Goal: Information Seeking & Learning: Learn about a topic

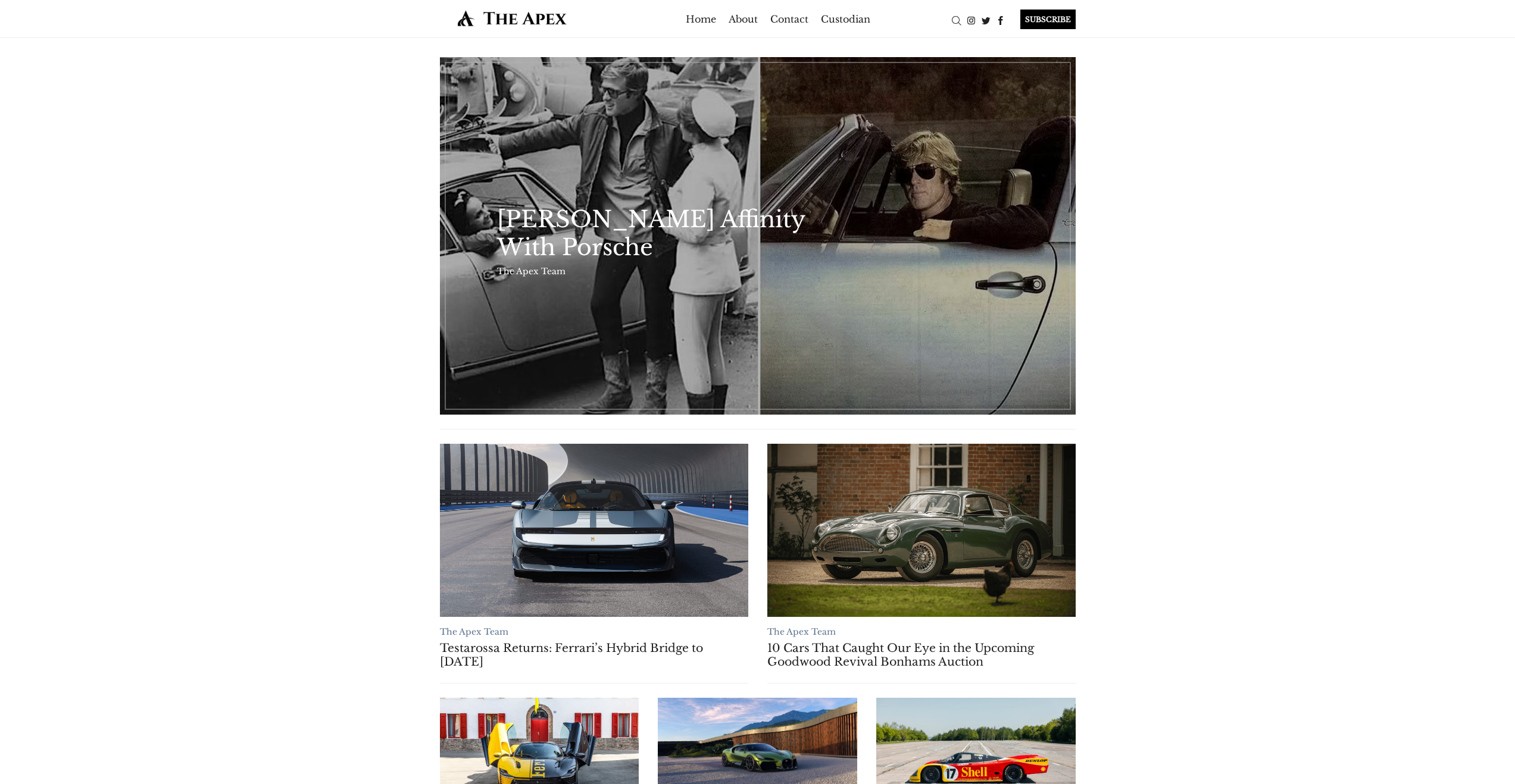
click at [390, 340] on div "The Apex Team [PERSON_NAME] Affinity With Porsche The Apex Team Testarossa Retu…" at bounding box center [757, 695] width 1515 height 1314
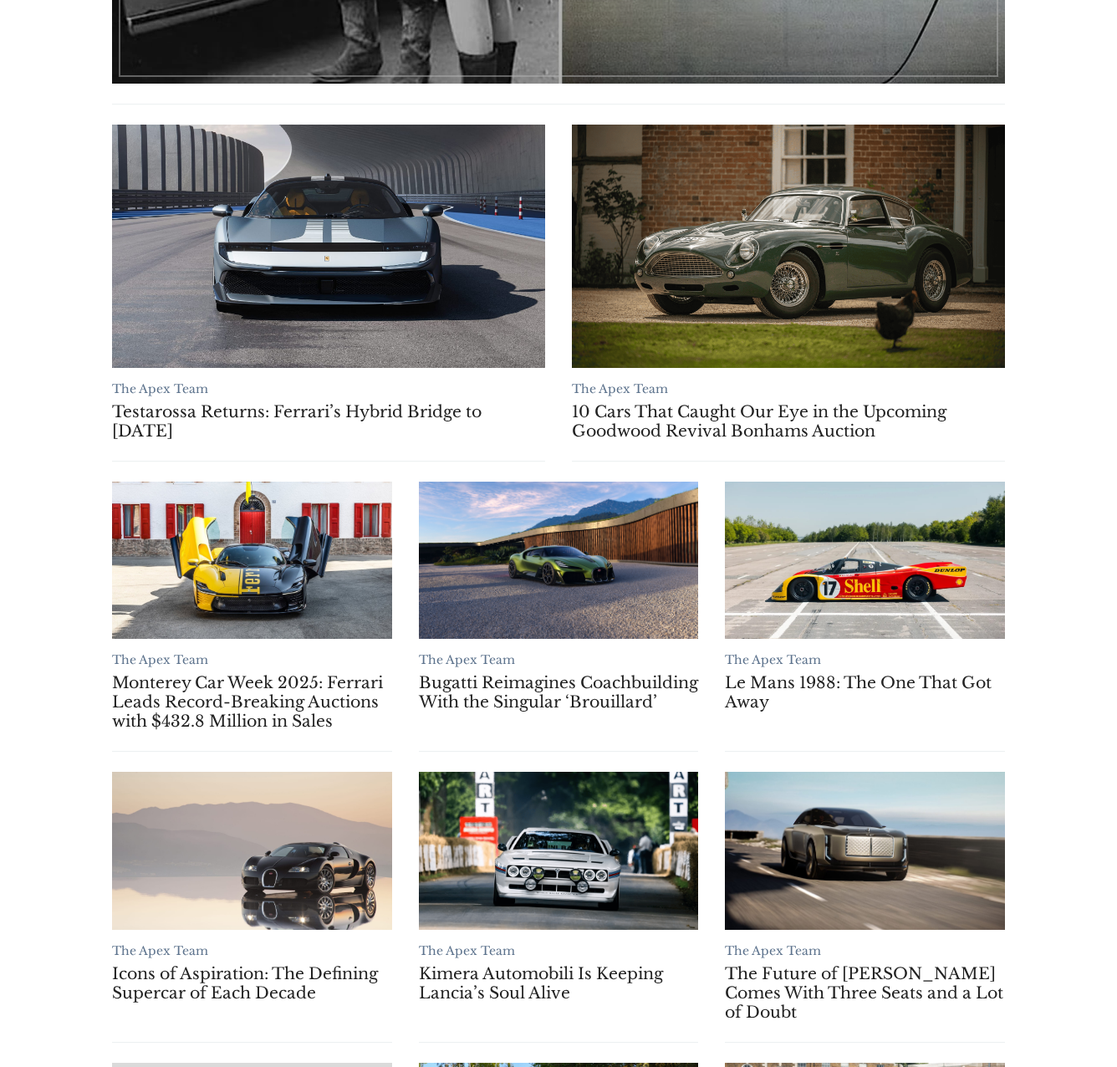
scroll to position [1040, 0]
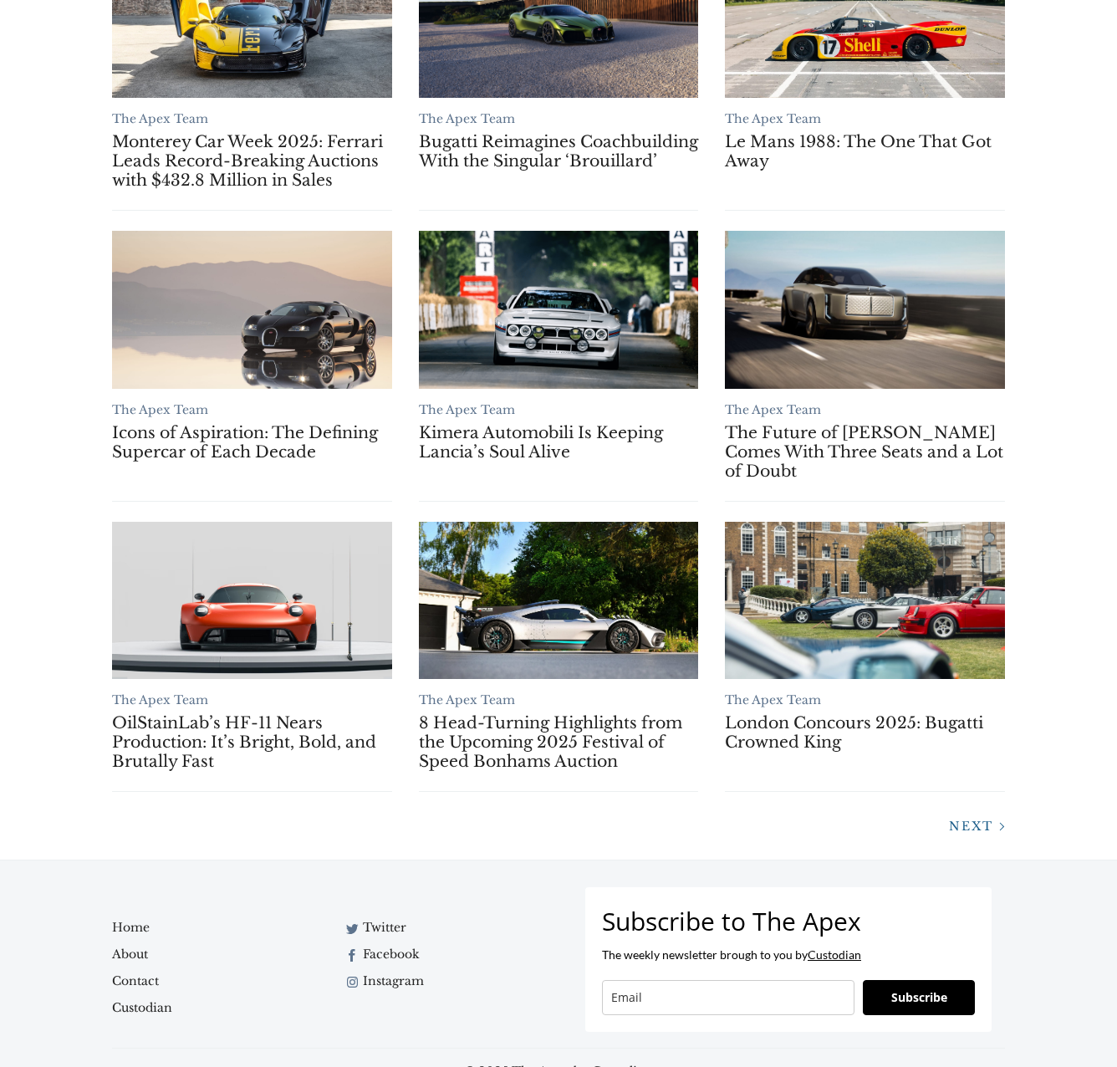
click at [967, 820] on span "Next" at bounding box center [971, 826] width 44 height 15
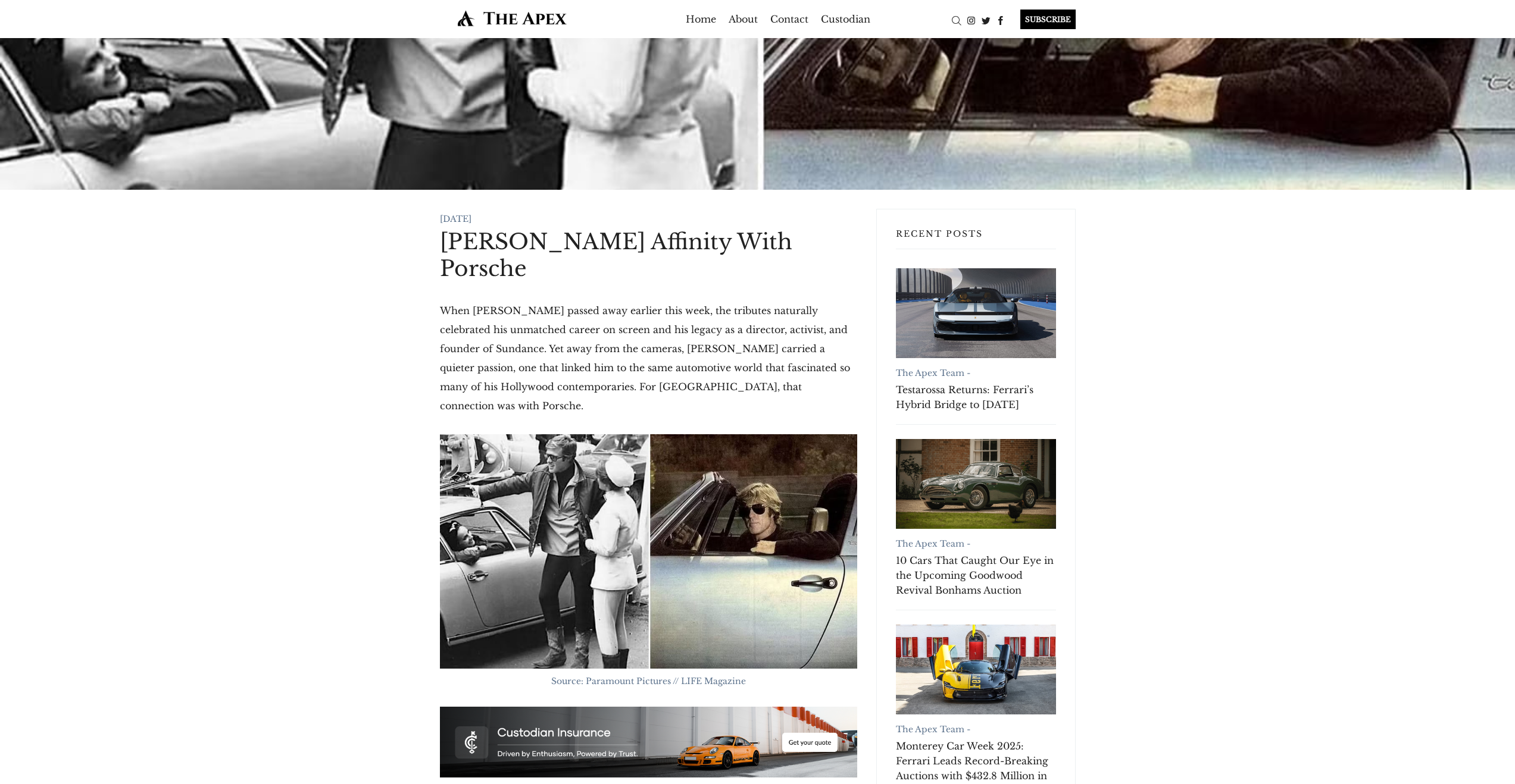
click at [501, 277] on h1 "[PERSON_NAME] Affinity With Porsche" at bounding box center [648, 255] width 417 height 53
drag, startPoint x: 526, startPoint y: 264, endPoint x: 419, endPoint y: 245, distance: 108.7
copy h1 "[PERSON_NAME] Affinity With Porsche"
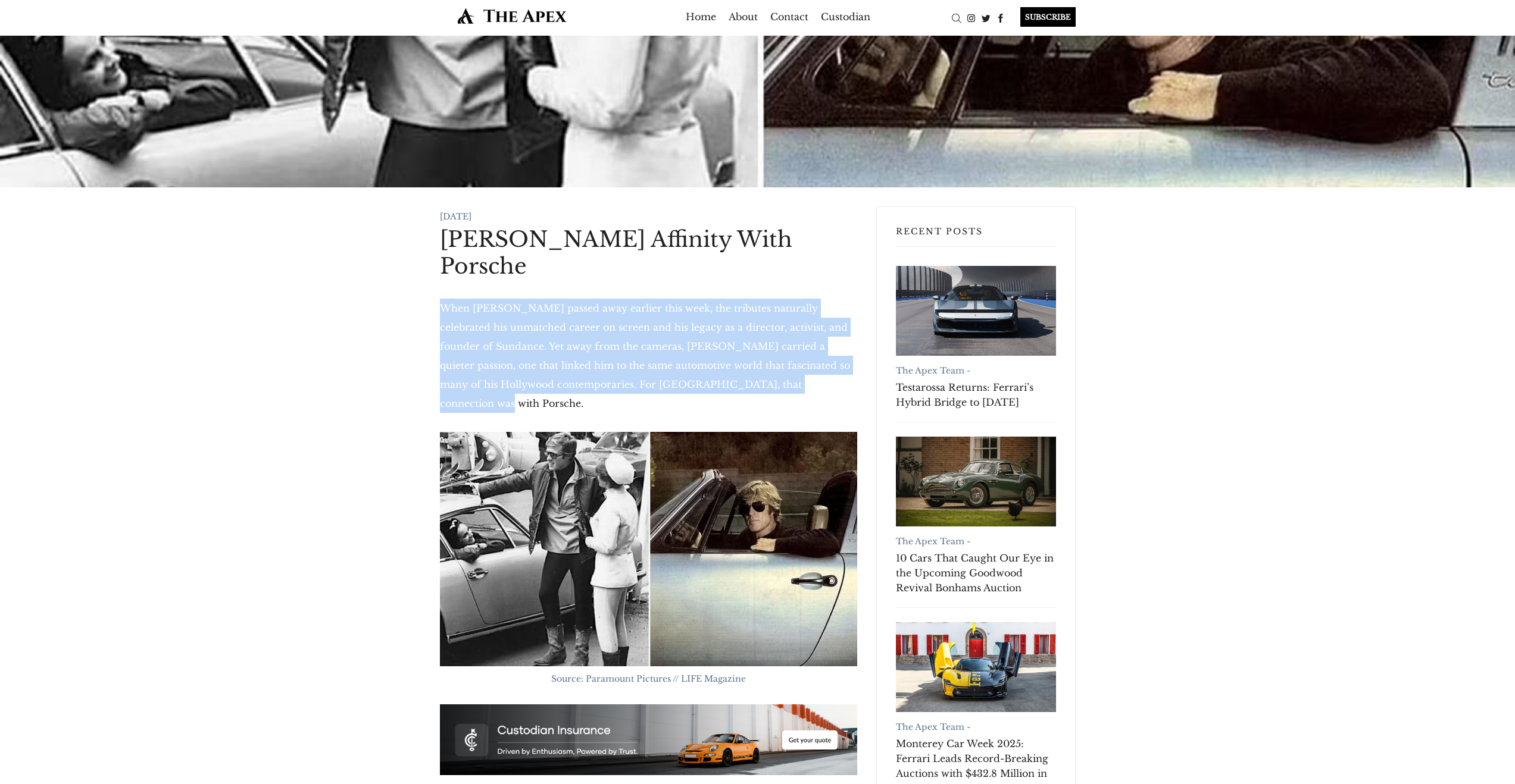
drag, startPoint x: 769, startPoint y: 388, endPoint x: 443, endPoint y: 310, distance: 335.2
click at [443, 310] on p "When [PERSON_NAME] passed away earlier this week, the tributes naturally celebr…" at bounding box center [648, 356] width 417 height 115
copy p "When [PERSON_NAME] passed away earlier this week, the tributes naturally celebr…"
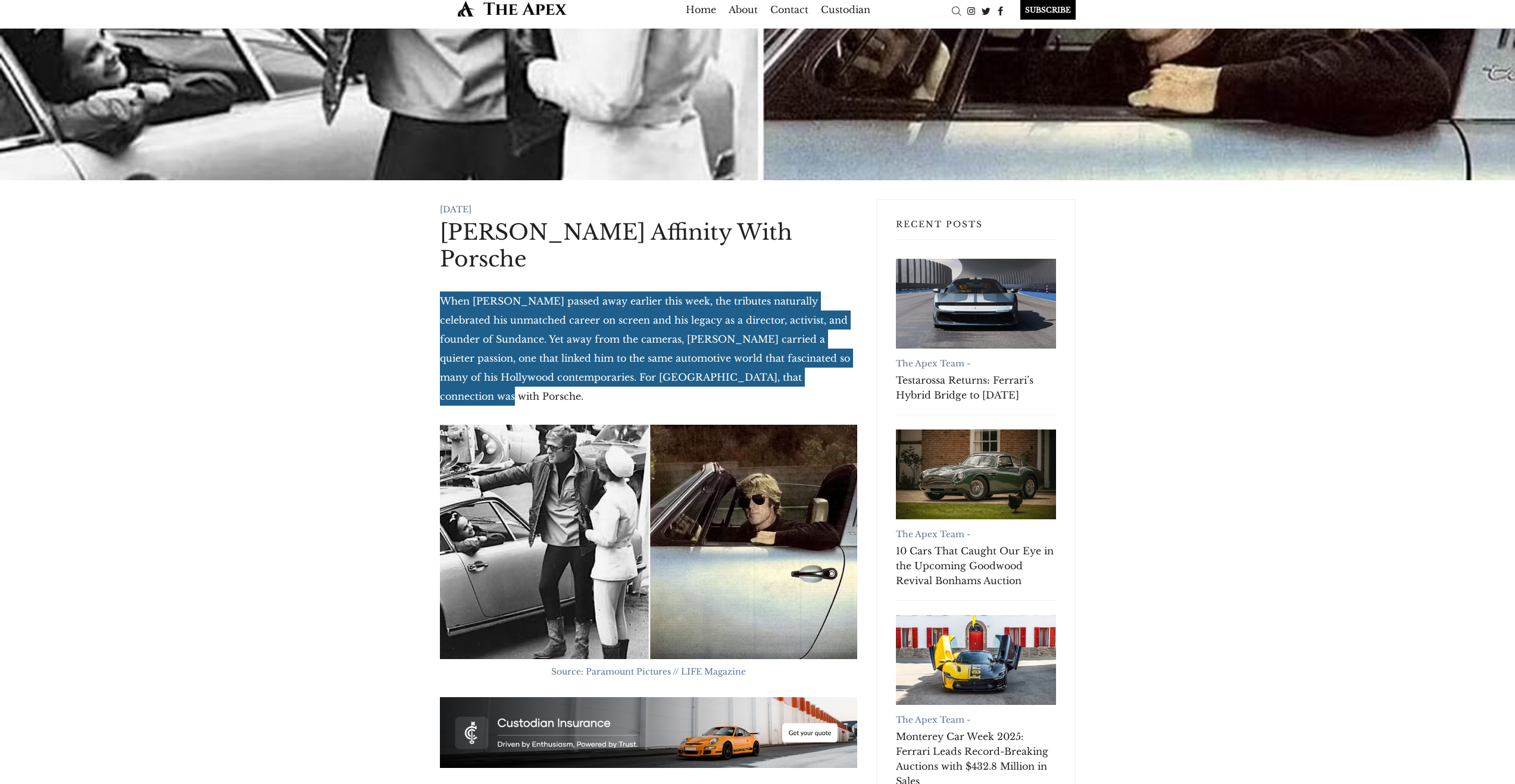
scroll to position [0, 0]
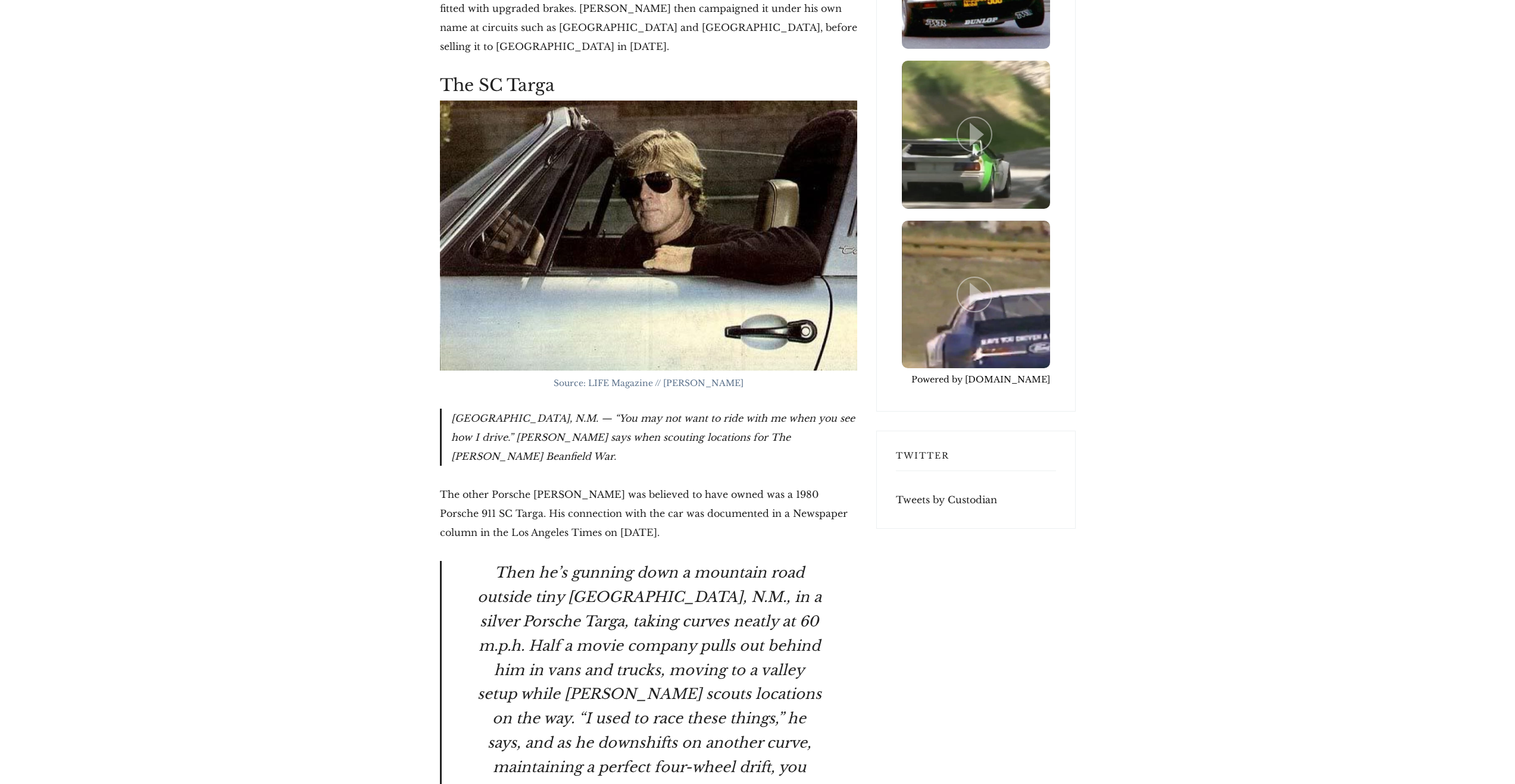
scroll to position [3054, 0]
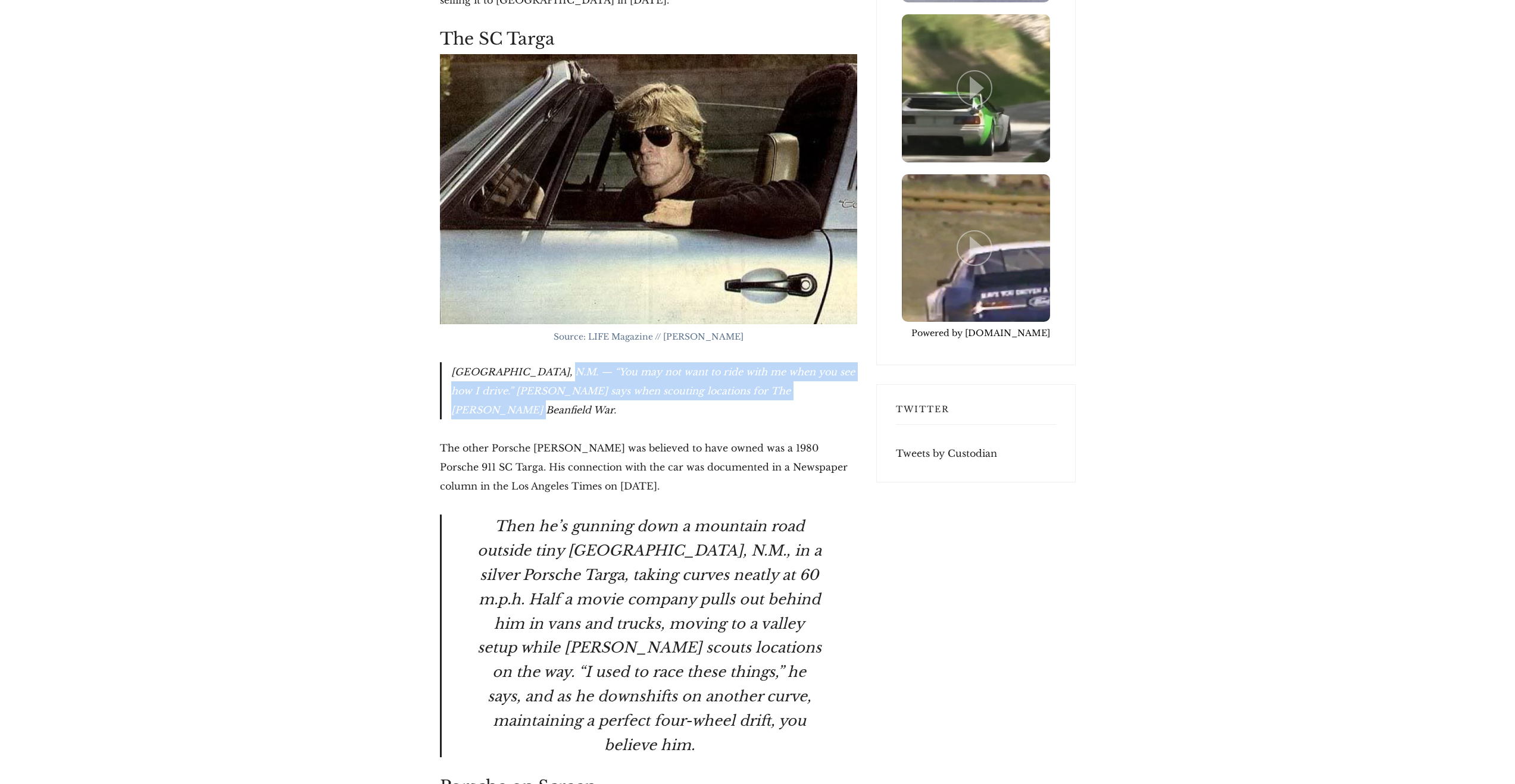
drag, startPoint x: 555, startPoint y: 235, endPoint x: 848, endPoint y: 256, distance: 293.8
click at [848, 362] on blockquote "[GEOGRAPHIC_DATA], N.M. — “You may not want to ride with me when you see how I …" at bounding box center [648, 391] width 417 height 57
drag, startPoint x: 819, startPoint y: 255, endPoint x: 552, endPoint y: 245, distance: 267.2
click at [561, 362] on blockquote "SANTA FE, N.M. — “You may not want to ride with me when you see how I drive.” R…" at bounding box center [648, 391] width 417 height 57
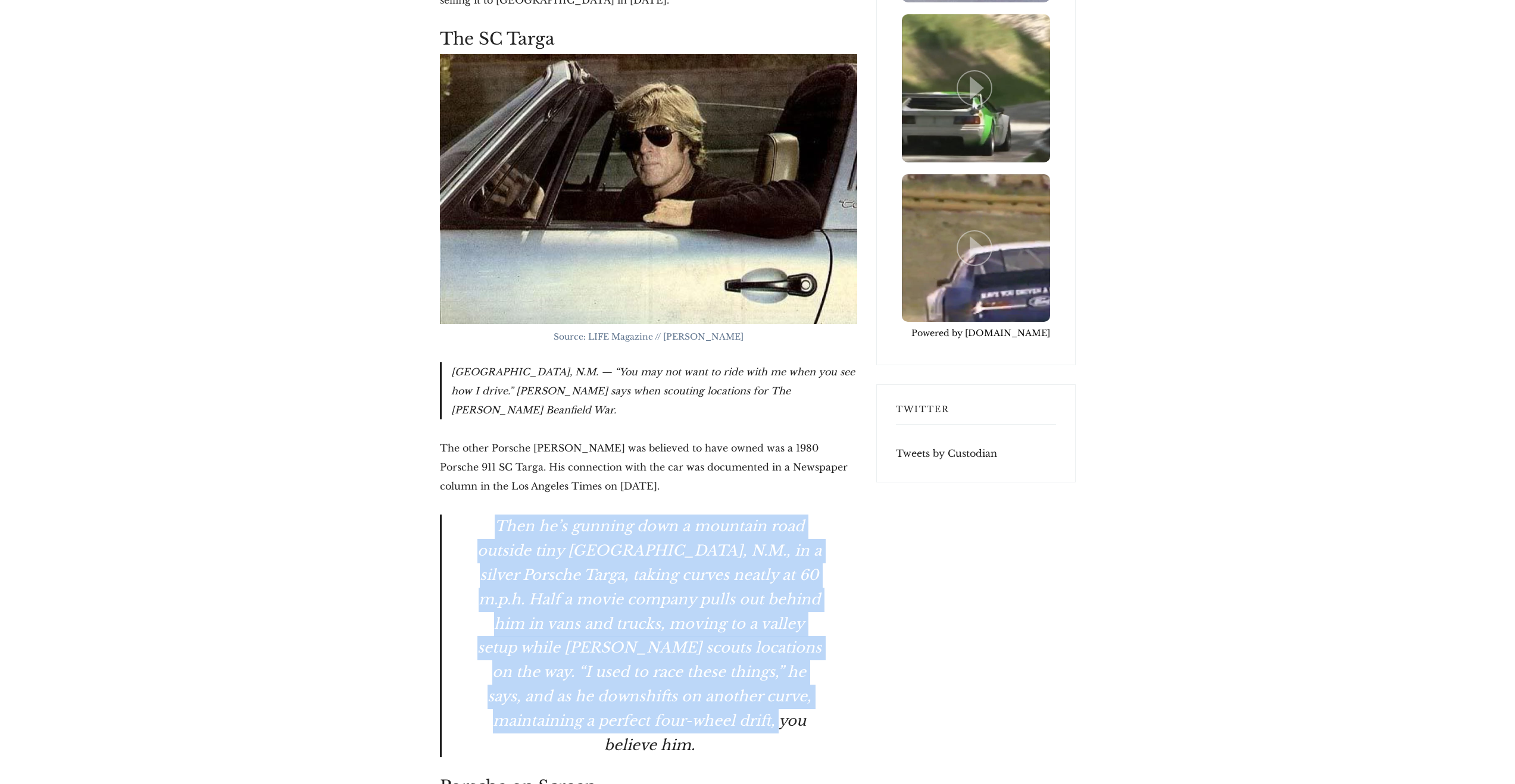
drag, startPoint x: 453, startPoint y: 367, endPoint x: 814, endPoint y: 588, distance: 423.3
copy blockquote "Then he’s gunning down a mountain road outside tiny Truchas, N.M., in a silver …"
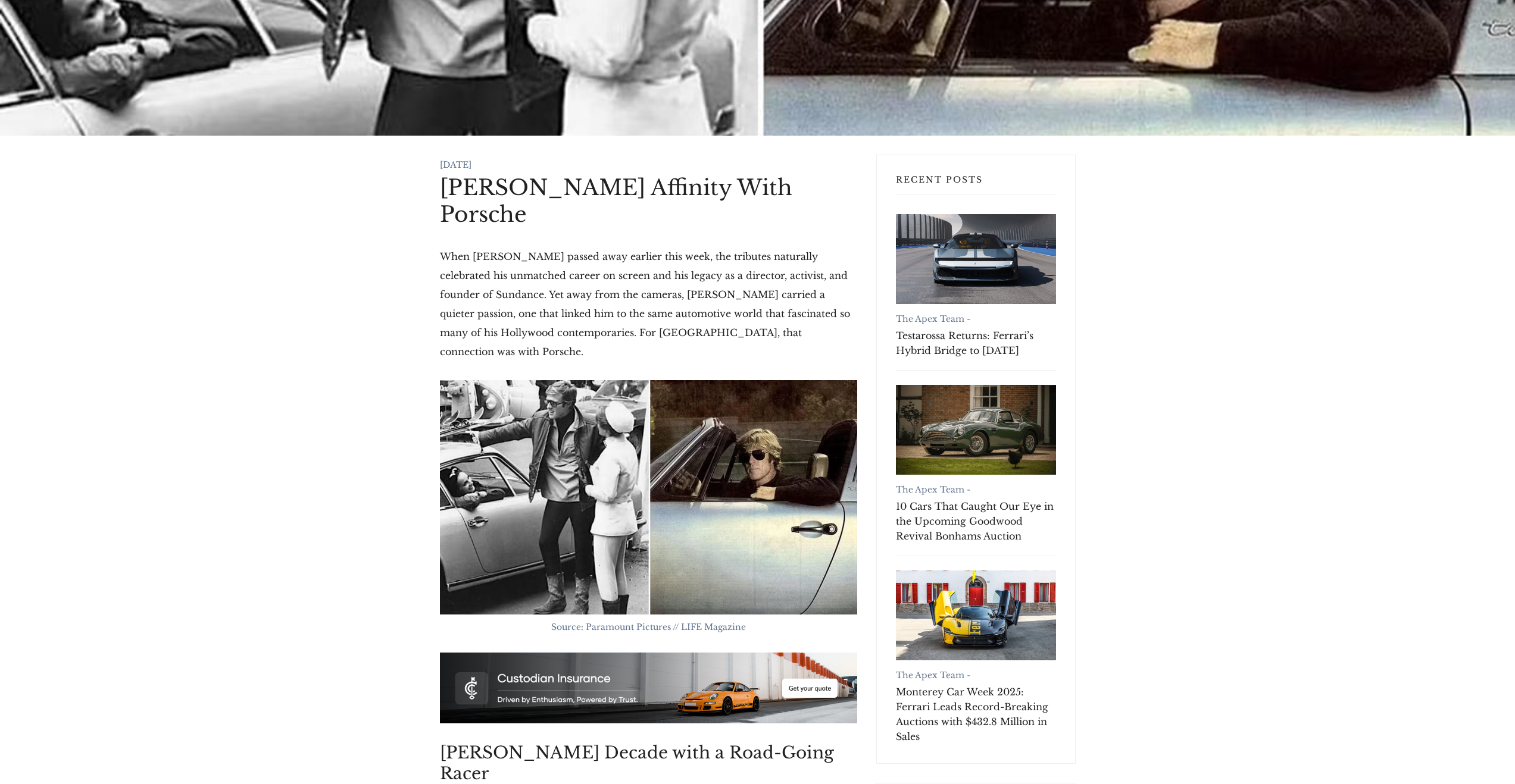
scroll to position [0, 0]
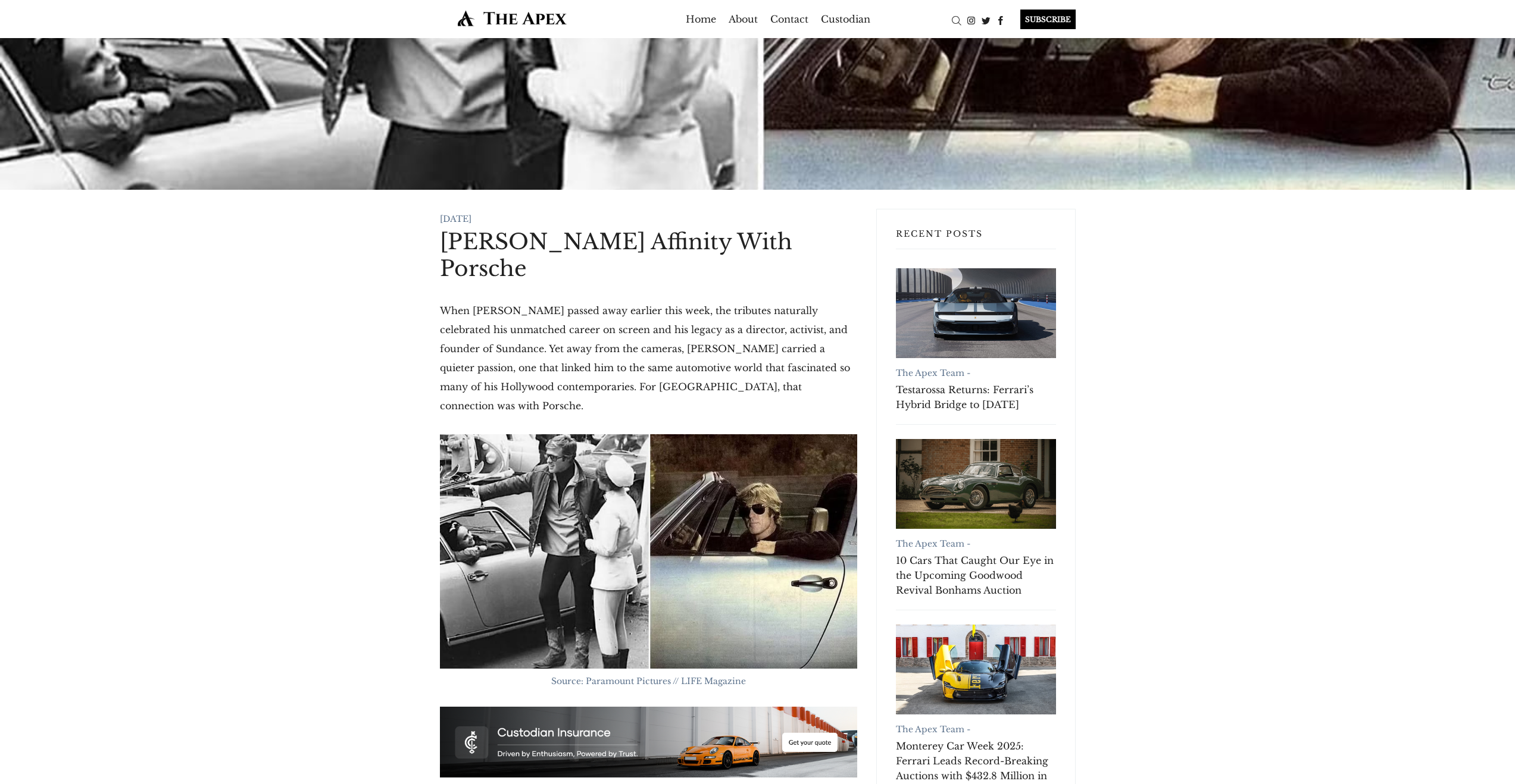
drag, startPoint x: 537, startPoint y: 274, endPoint x: 443, endPoint y: 250, distance: 97.0
click at [443, 250] on h1 "[PERSON_NAME] Affinity With Porsche" at bounding box center [648, 255] width 417 height 53
copy h1 "[PERSON_NAME] Affinity With Porsche"
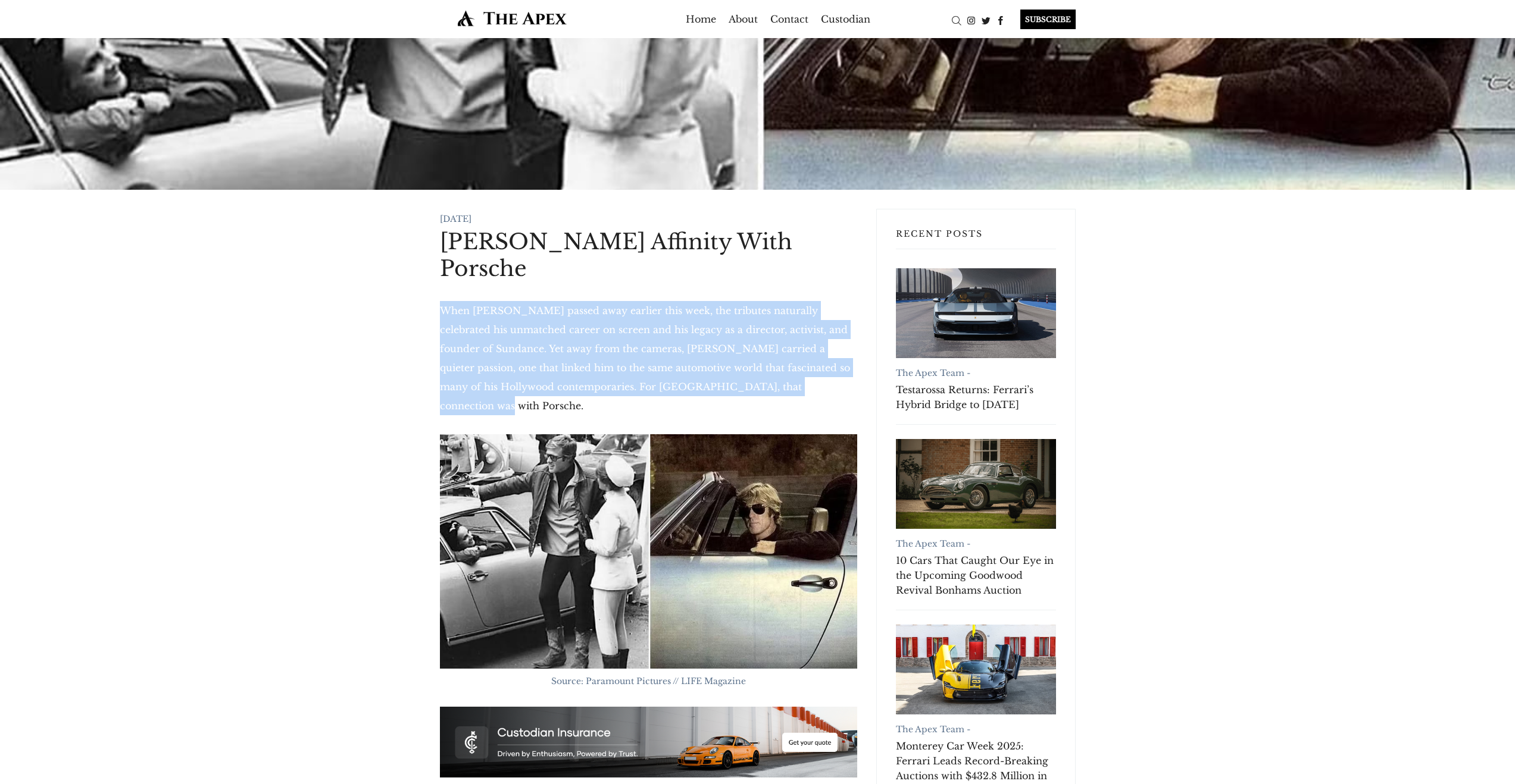
drag, startPoint x: 731, startPoint y: 388, endPoint x: 442, endPoint y: 311, distance: 299.1
click at [442, 311] on p "When Robert Redford passed away earlier this week, the tributes naturally celeb…" at bounding box center [648, 358] width 417 height 115
copy p "When Robert Redford passed away earlier this week, the tributes naturally celeb…"
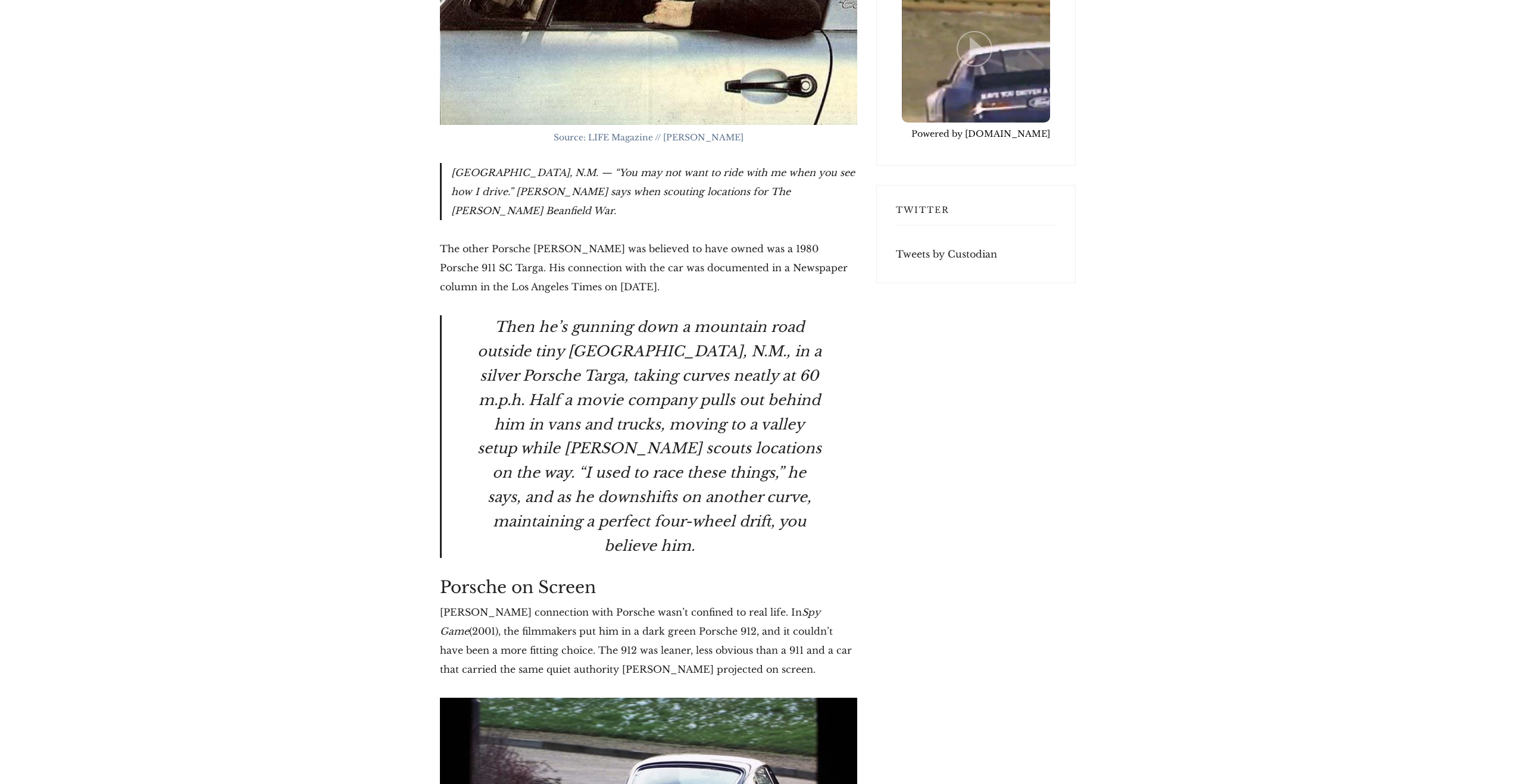
scroll to position [3140, 0]
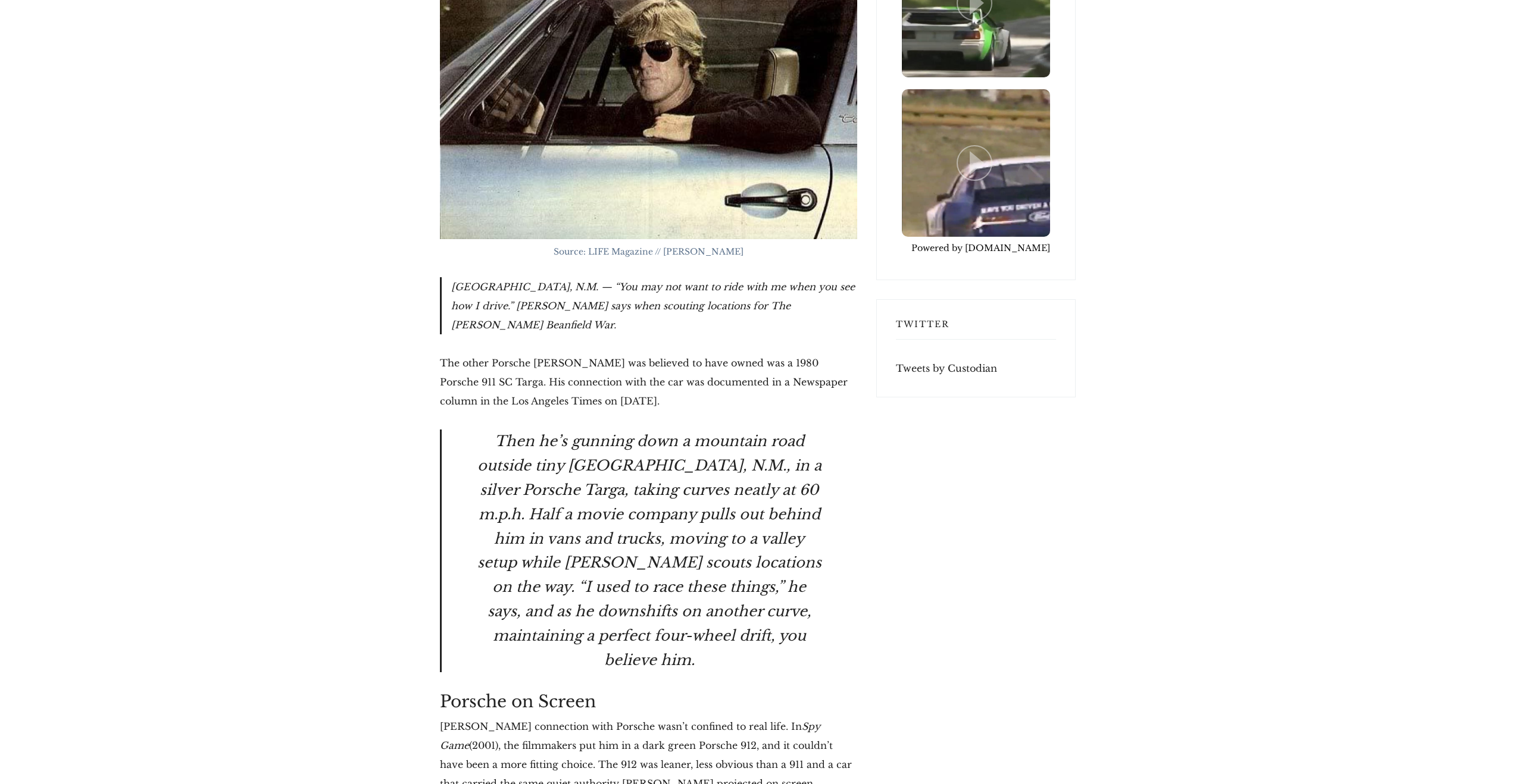
click at [479, 430] on blockquote "Then he’s gunning down a mountain road outside tiny Truchas, N.M., in a silver …" at bounding box center [648, 551] width 417 height 243
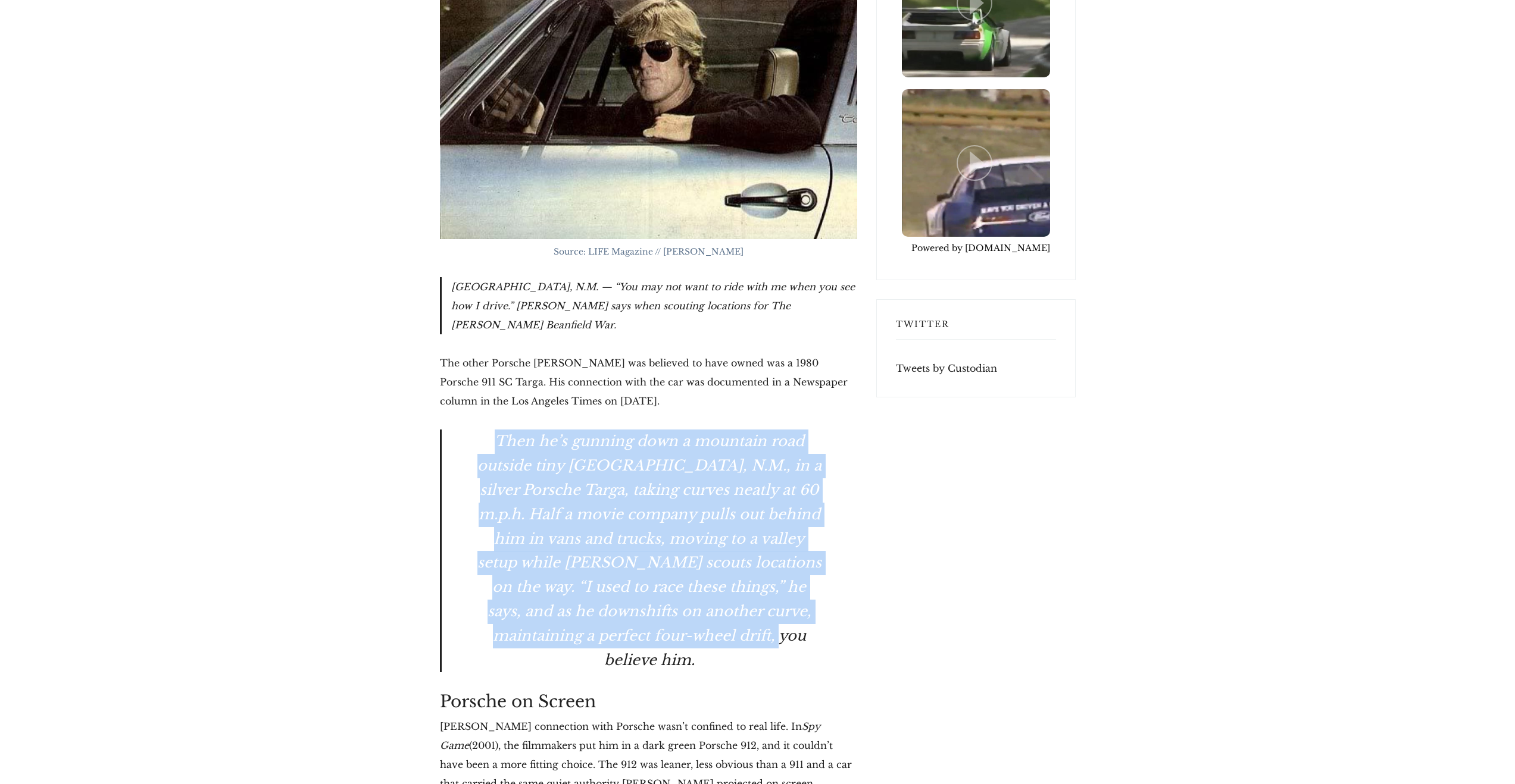
drag, startPoint x: 497, startPoint y: 297, endPoint x: 795, endPoint y: 475, distance: 347.1
click at [795, 475] on blockquote "Then he’s gunning down a mountain road outside tiny Truchas, N.M., in a silver …" at bounding box center [648, 551] width 417 height 243
copy blockquote "Then he’s gunning down a mountain road outside tiny Truchas, N.M., in a silver …"
click at [796, 482] on blockquote "Then he’s gunning down a mountain road outside tiny Truchas, N.M., in a silver …" at bounding box center [648, 551] width 417 height 243
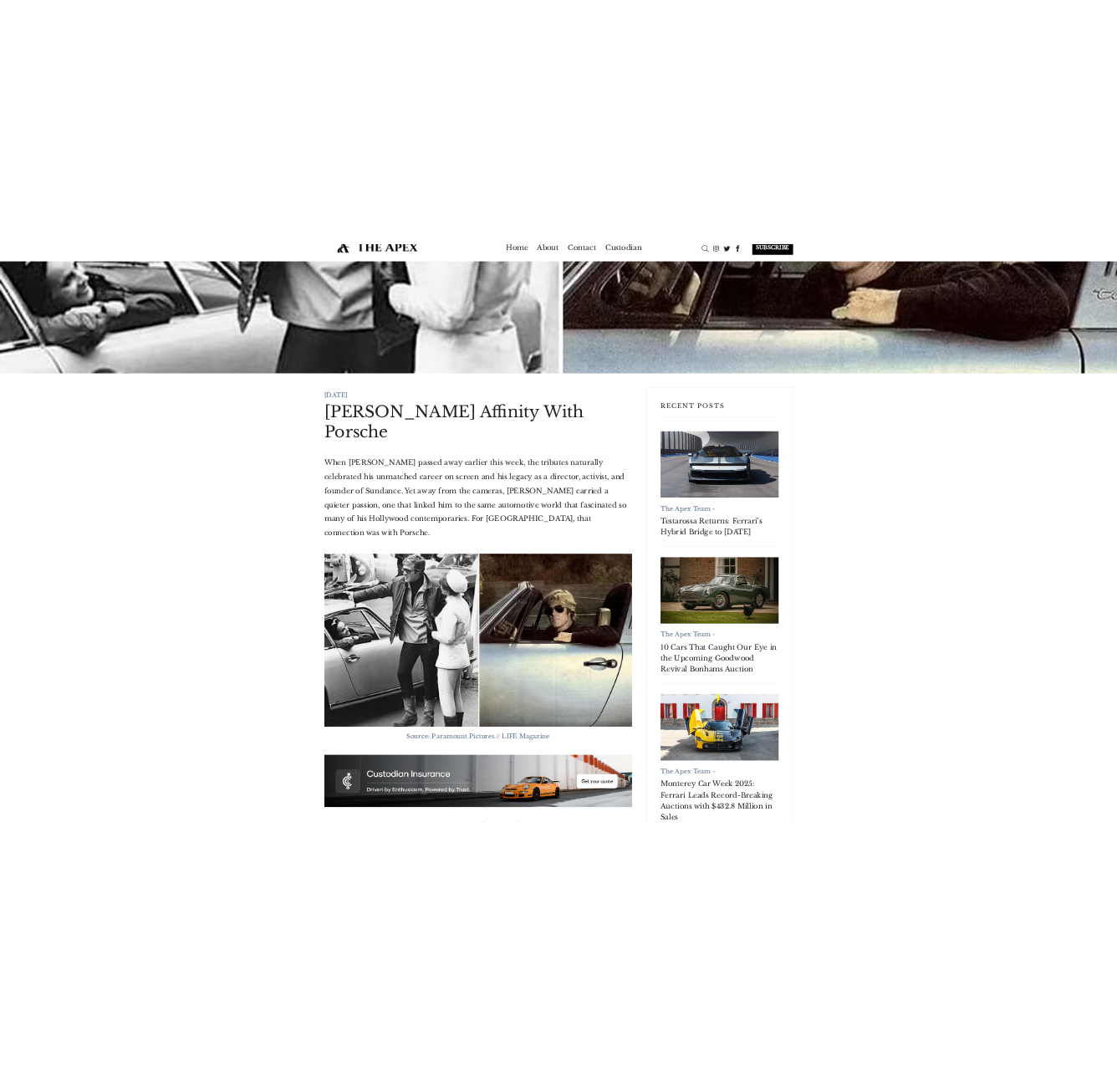
scroll to position [0, 0]
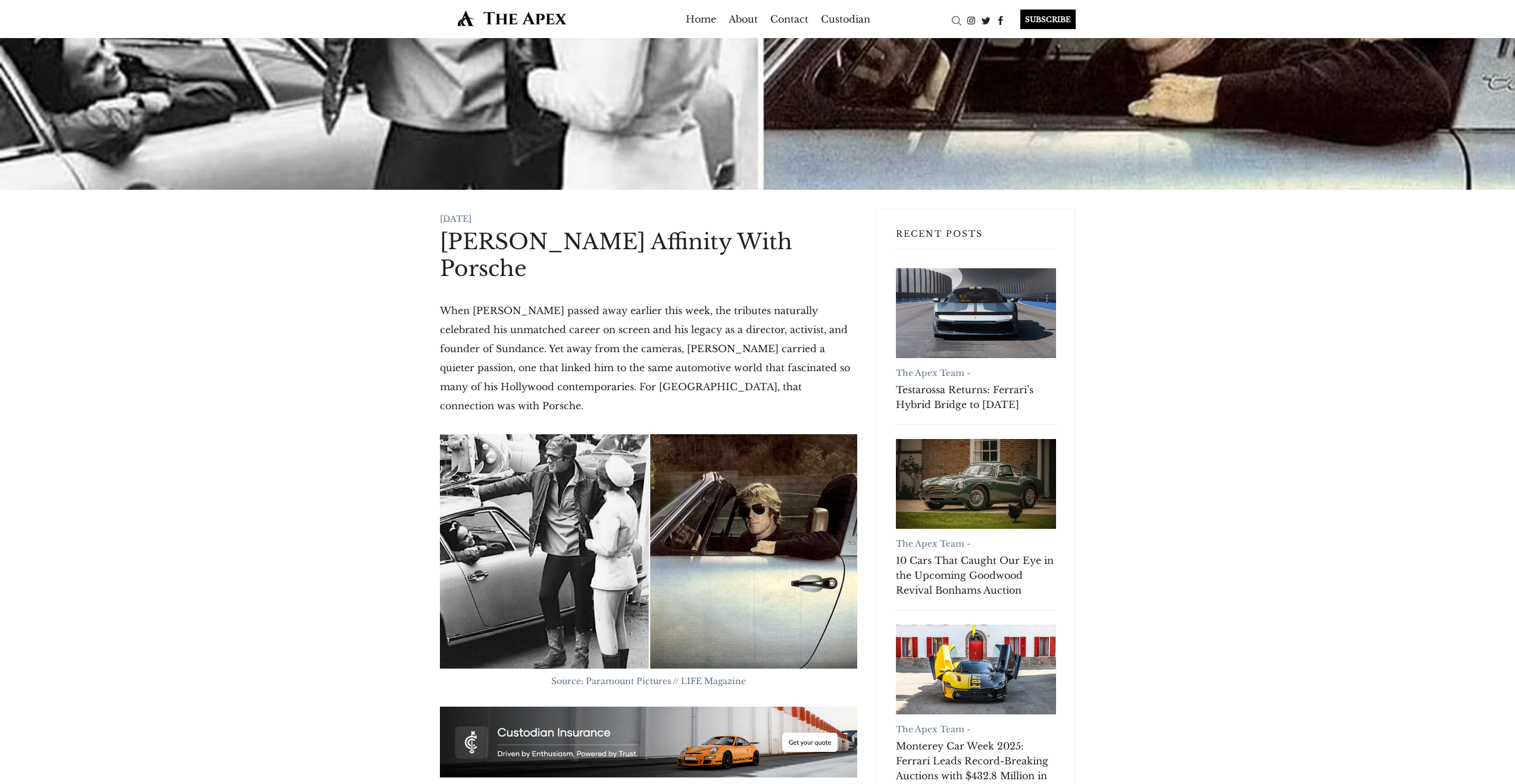
drag, startPoint x: 510, startPoint y: 260, endPoint x: 442, endPoint y: 240, distance: 70.9
click at [442, 240] on h1 "[PERSON_NAME] Affinity With Porsche" at bounding box center [648, 255] width 417 height 53
copy h1 "[PERSON_NAME] Affinity With Porsche"
click at [649, 492] on img at bounding box center [648, 552] width 417 height 235
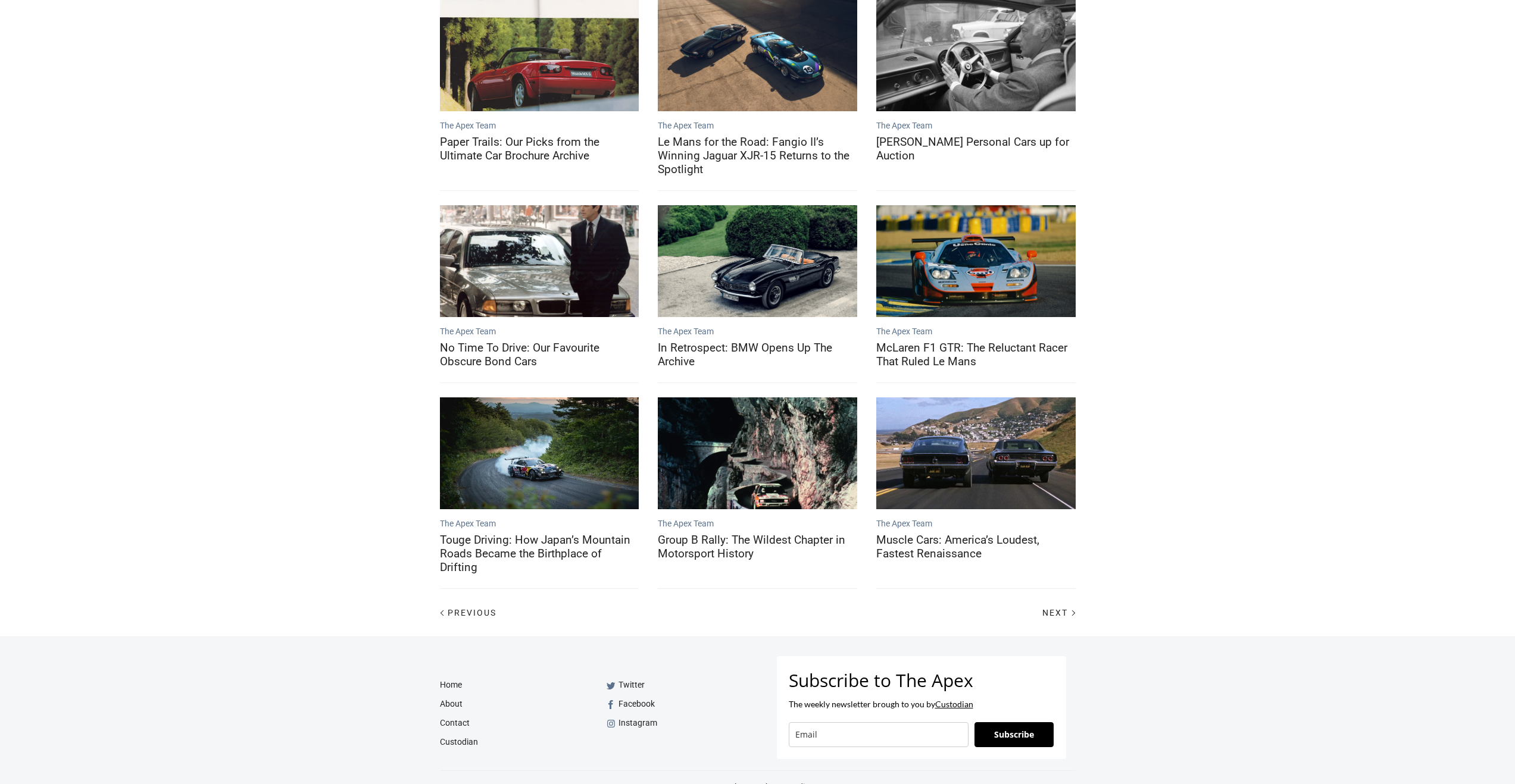
scroll to position [270, 0]
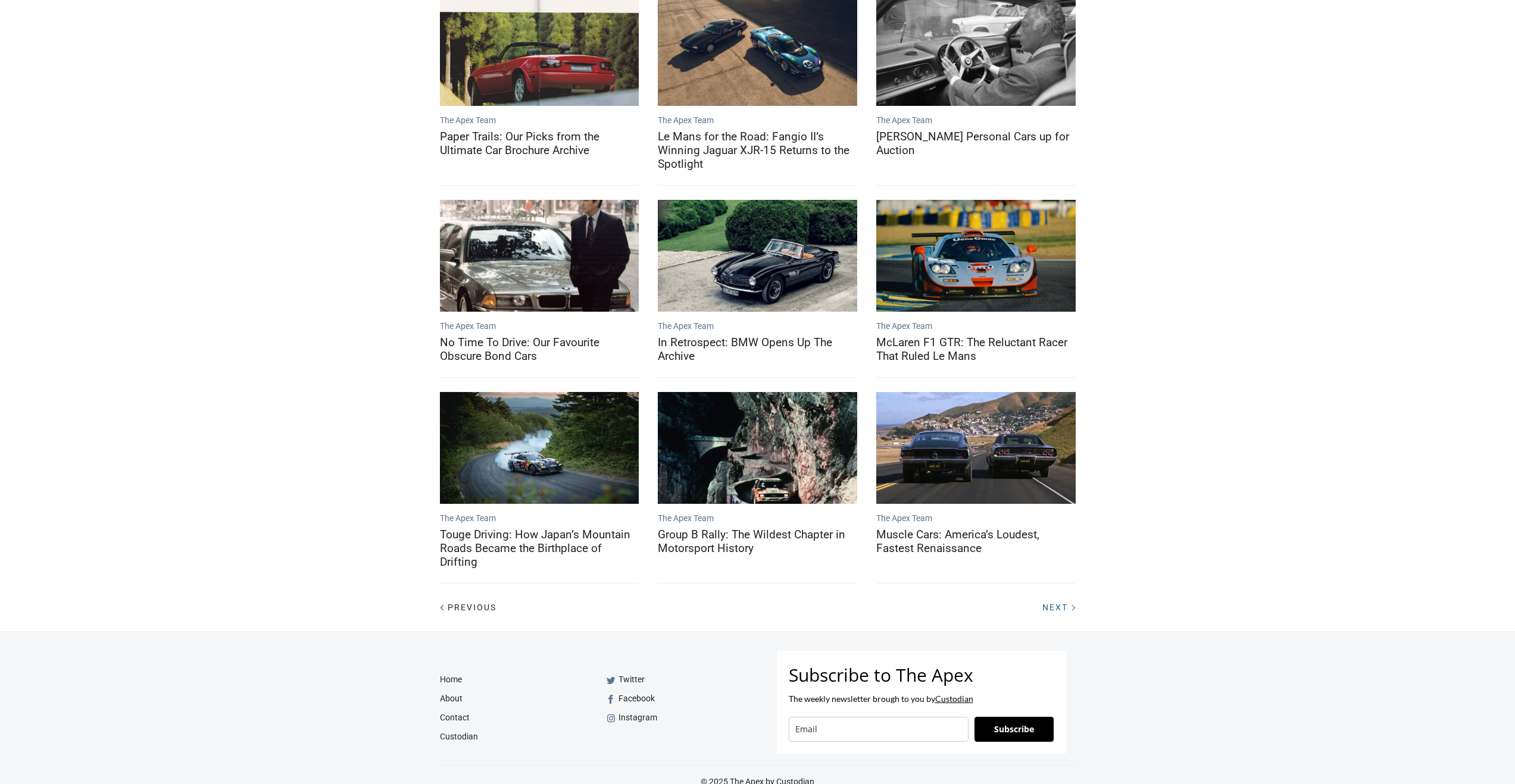
click at [795, 600] on div at bounding box center [1072, 608] width 15 height 15
